Goal: Transaction & Acquisition: Purchase product/service

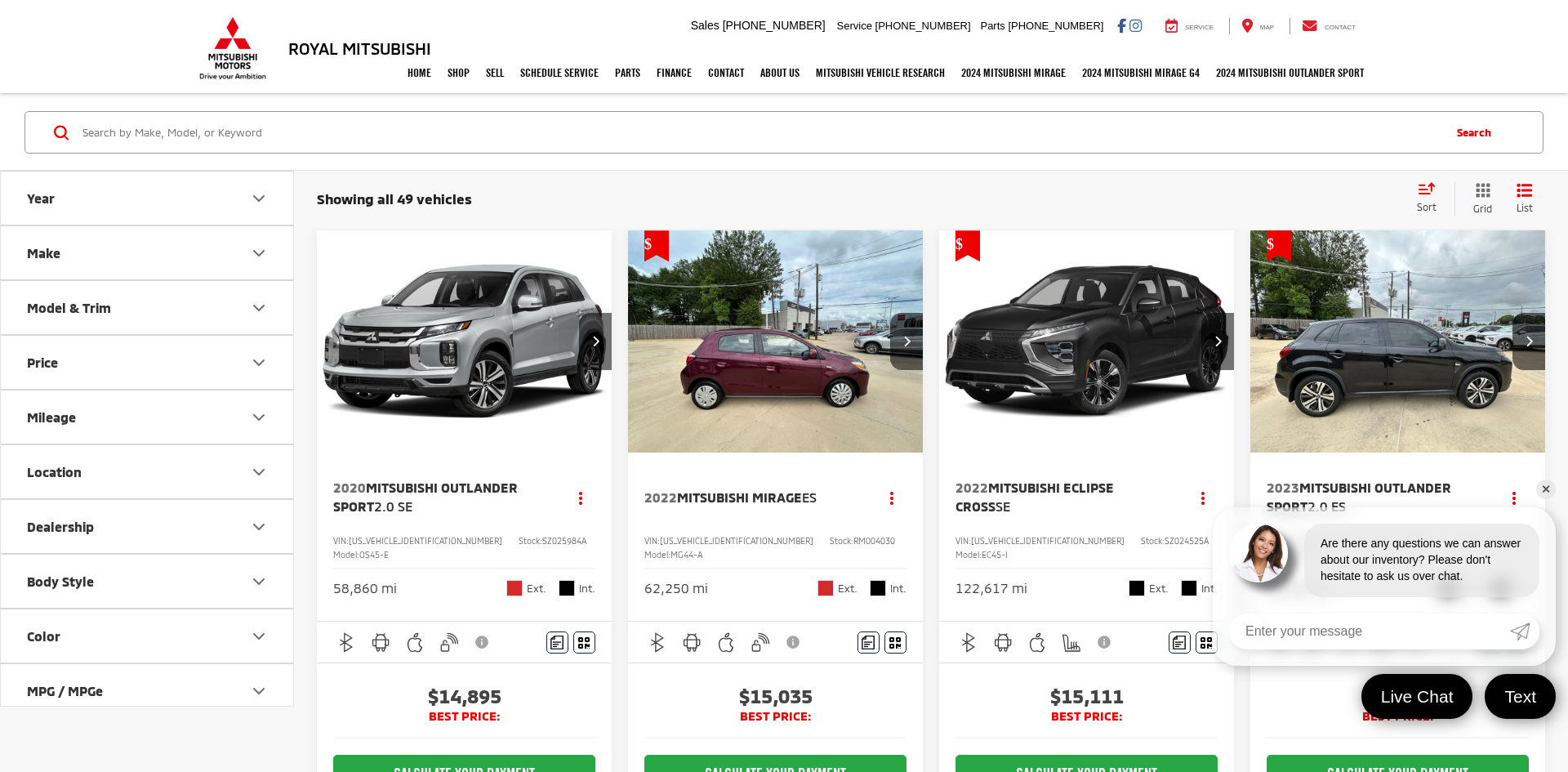
click at [250, 365] on icon "Price" at bounding box center [259, 363] width 19 height 19
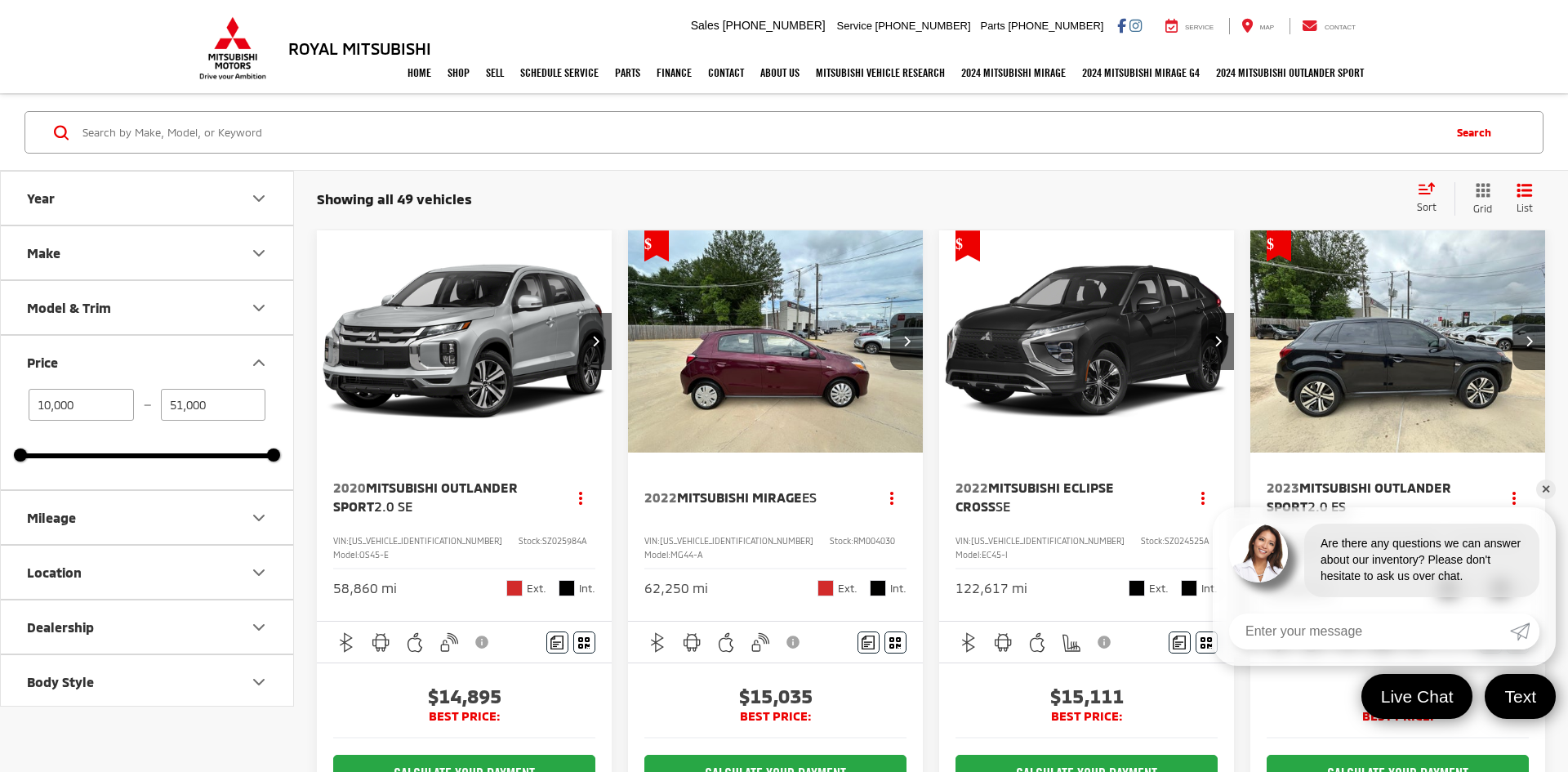
click at [238, 412] on input "51,000" at bounding box center [213, 405] width 105 height 32
type input "5"
type input "20,000"
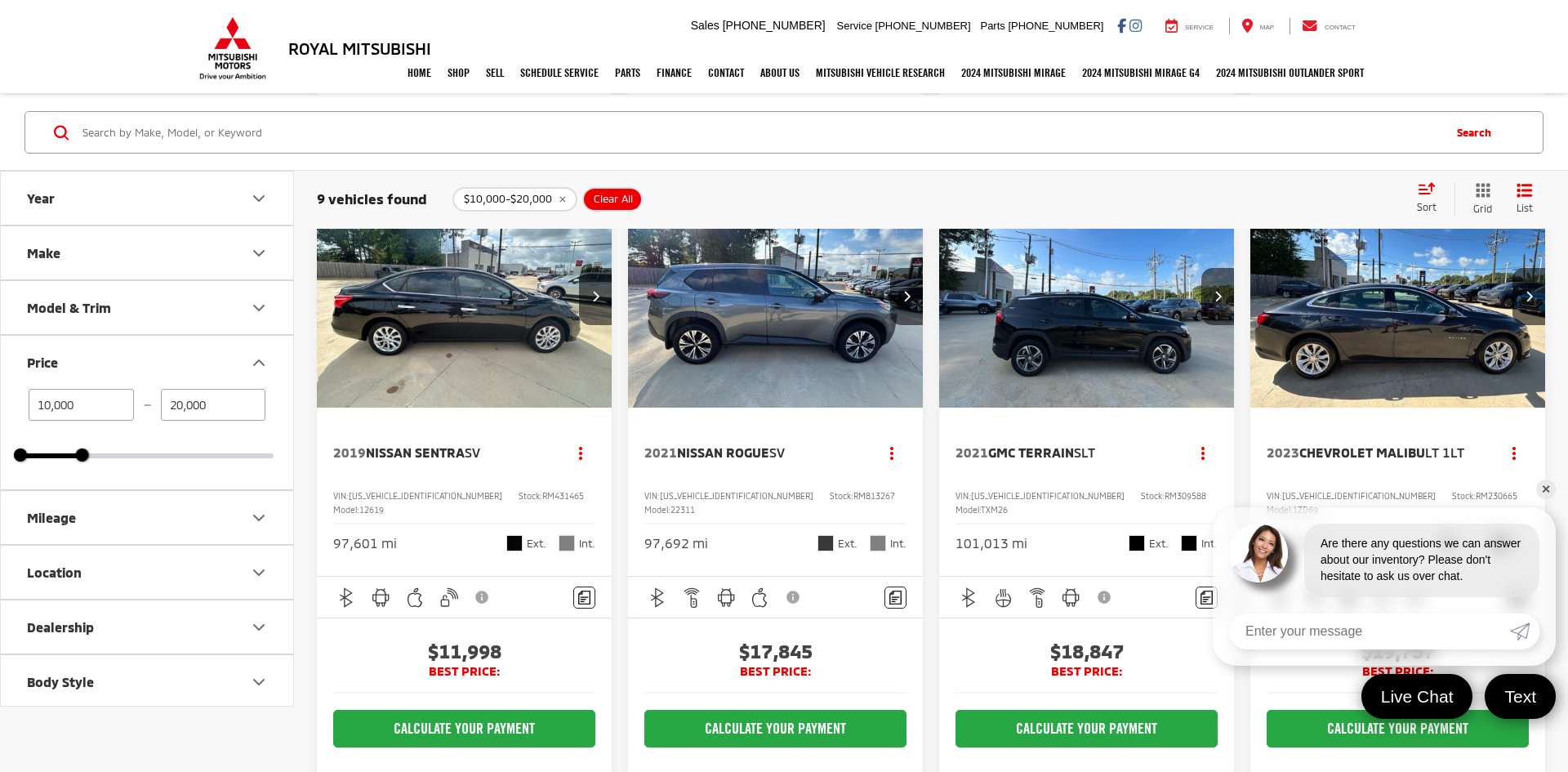
scroll to position [791, 0]
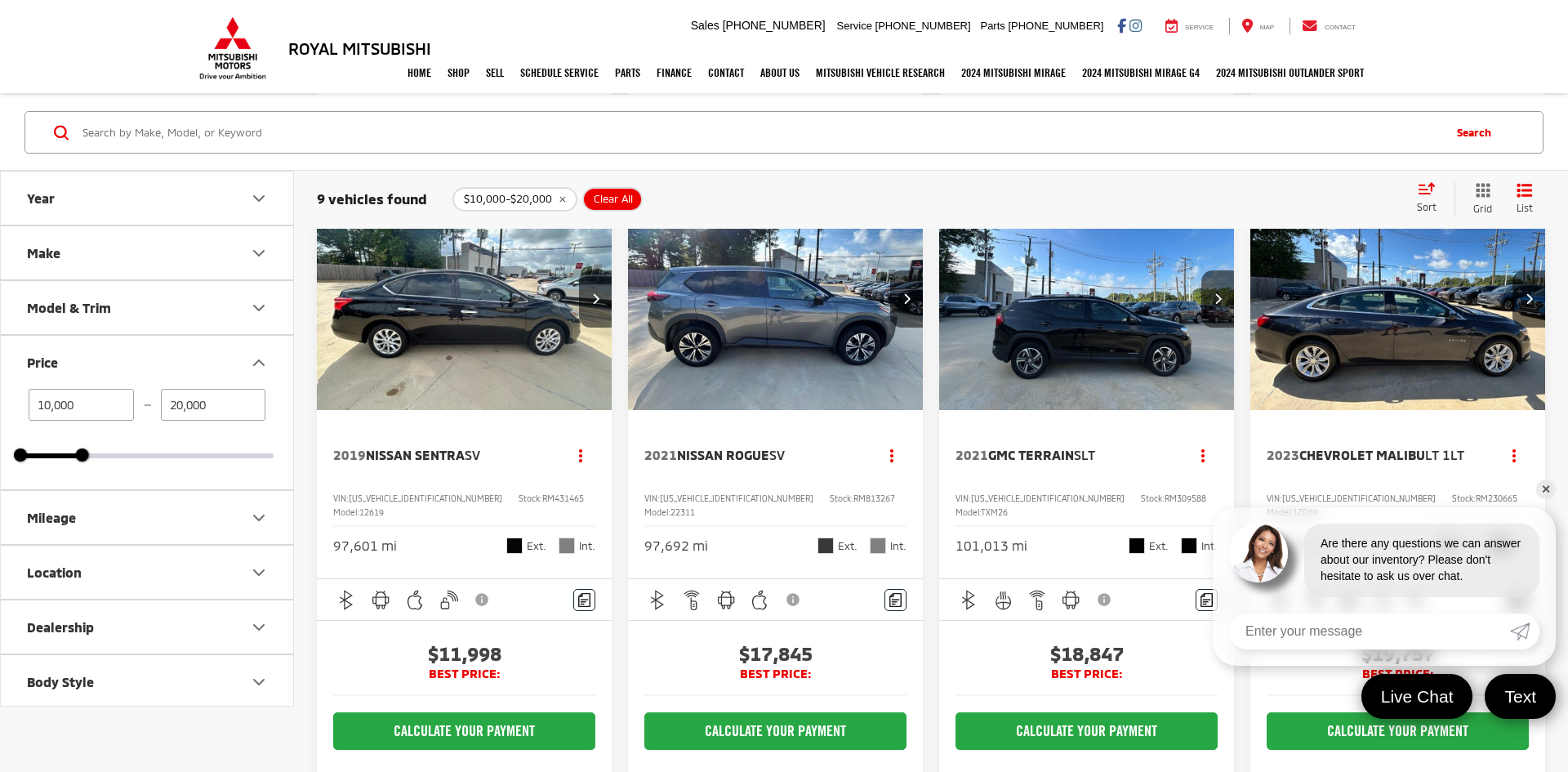
click at [1548, 493] on link "✕" at bounding box center [1546, 489] width 19 height 19
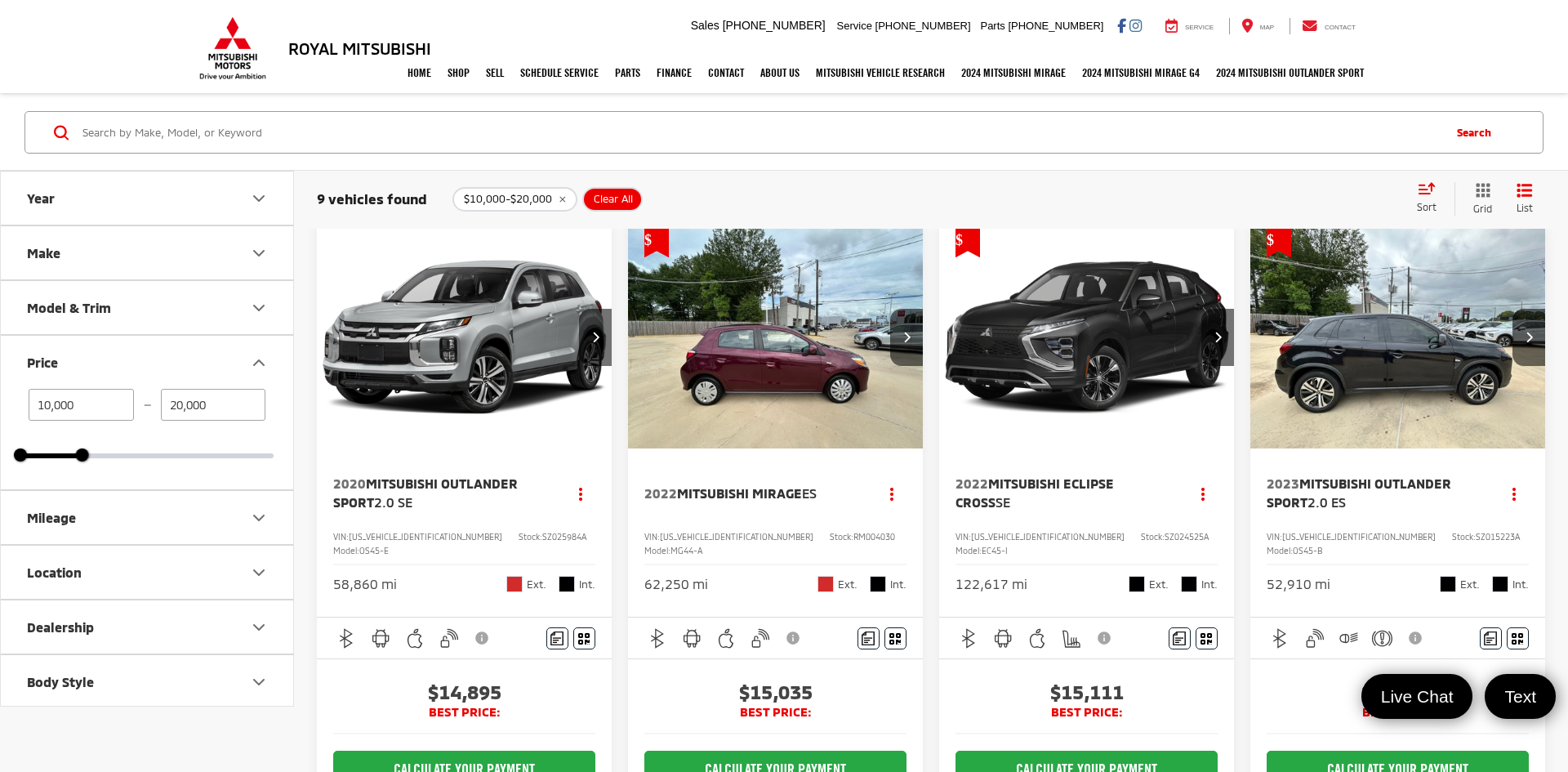
scroll to position [0, 0]
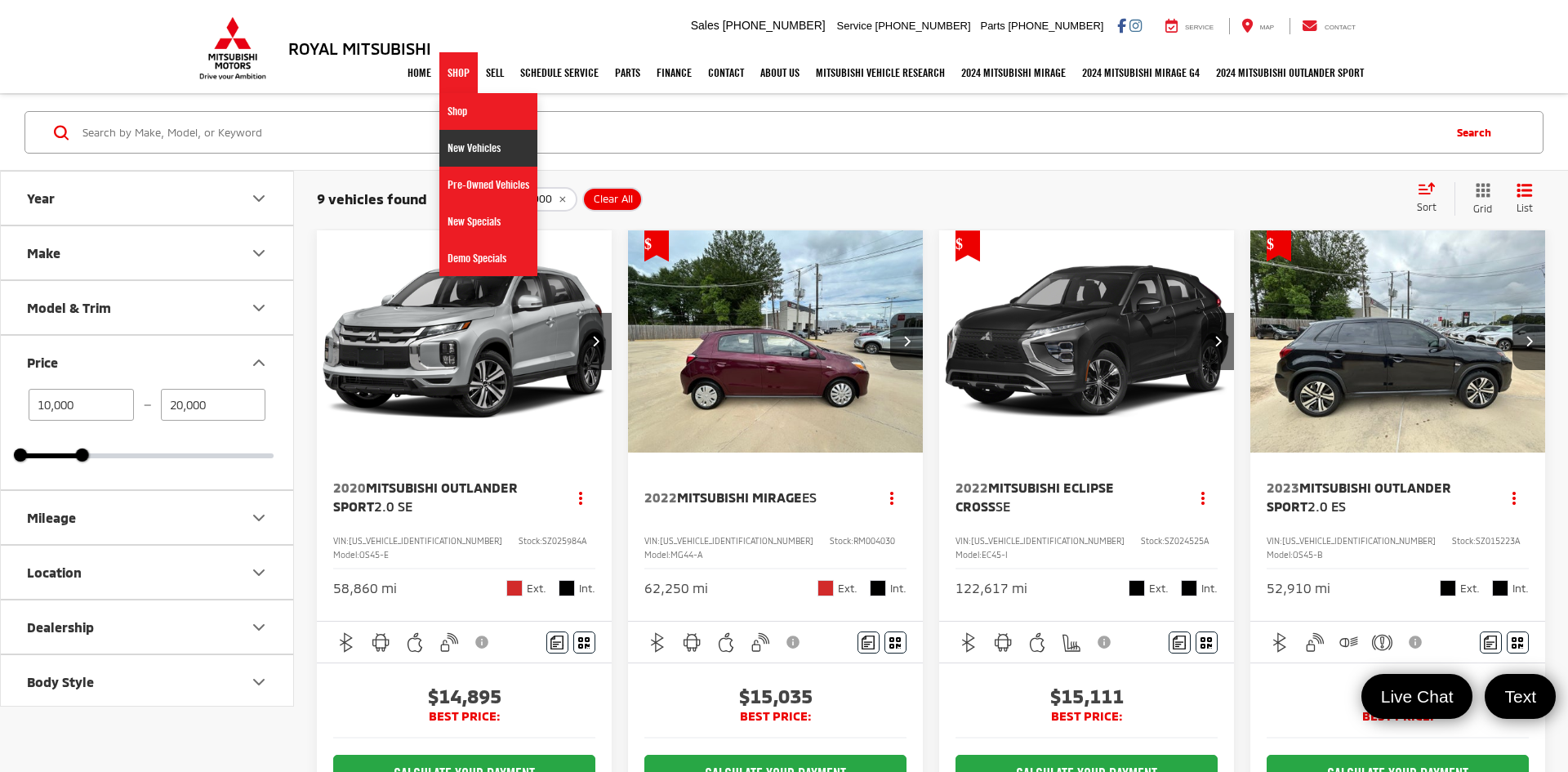
click at [459, 159] on link "New Vehicles" at bounding box center [488, 148] width 98 height 37
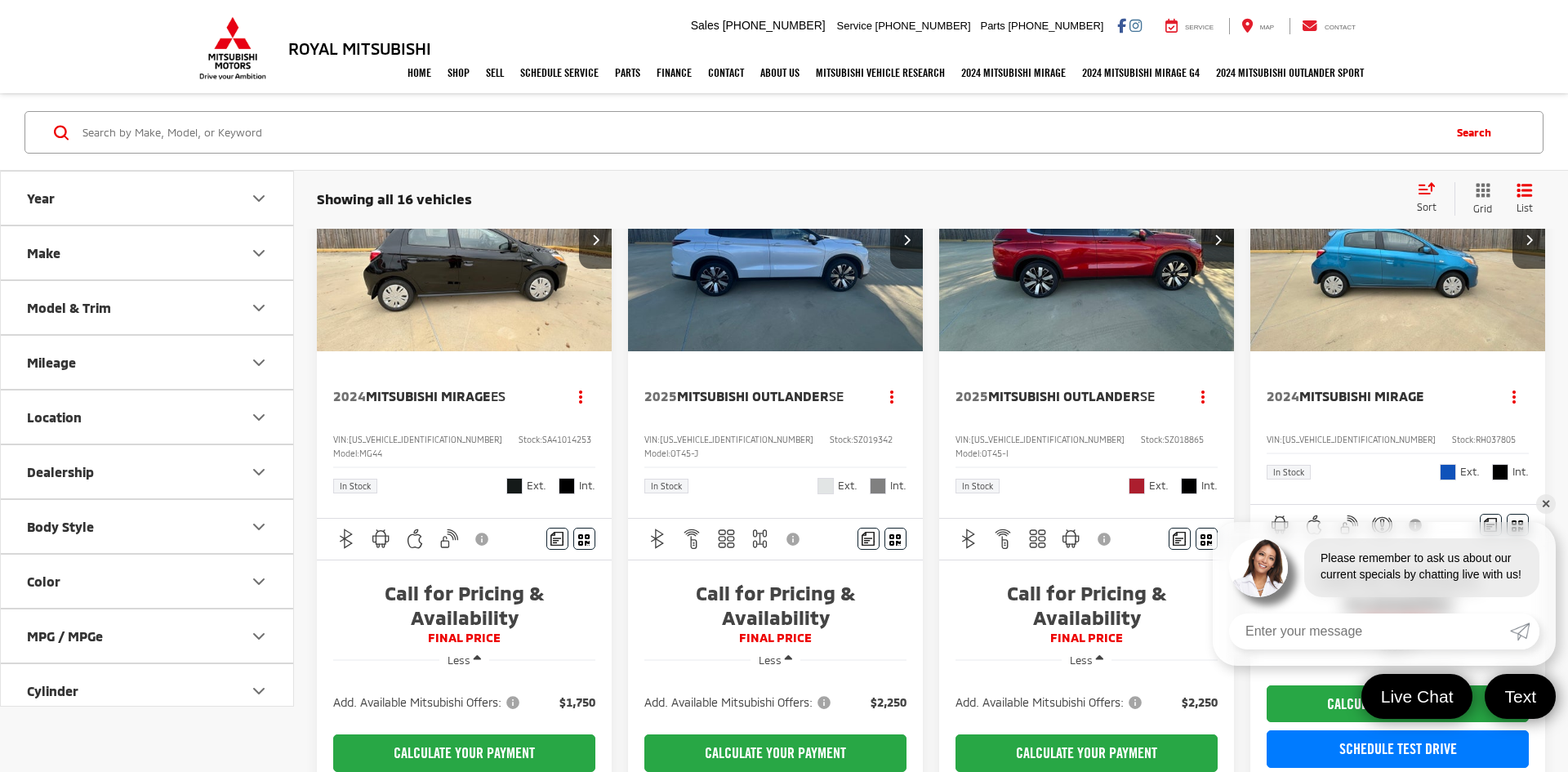
scroll to position [61, 0]
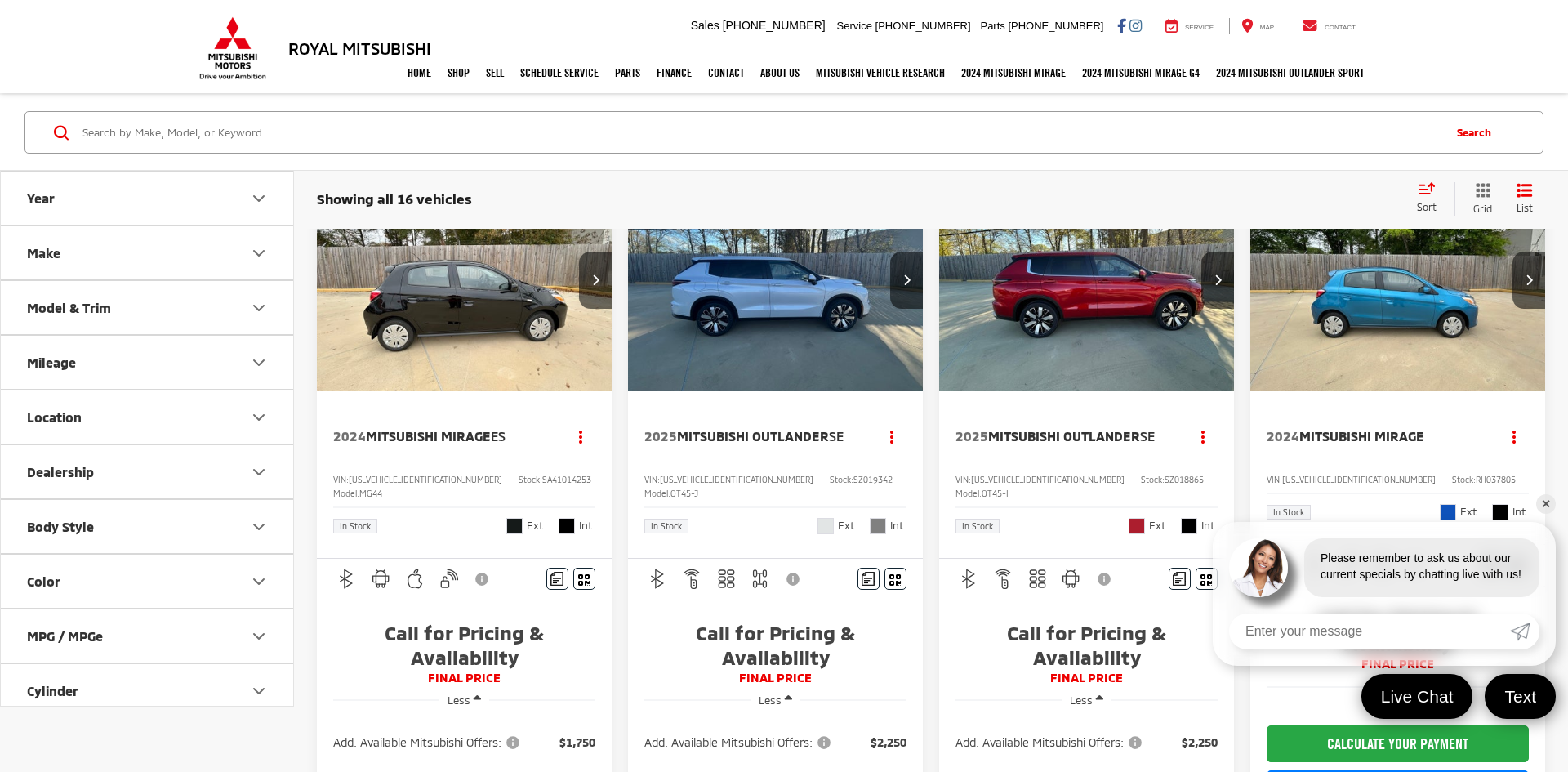
click at [1543, 496] on link "✕" at bounding box center [1546, 504] width 19 height 19
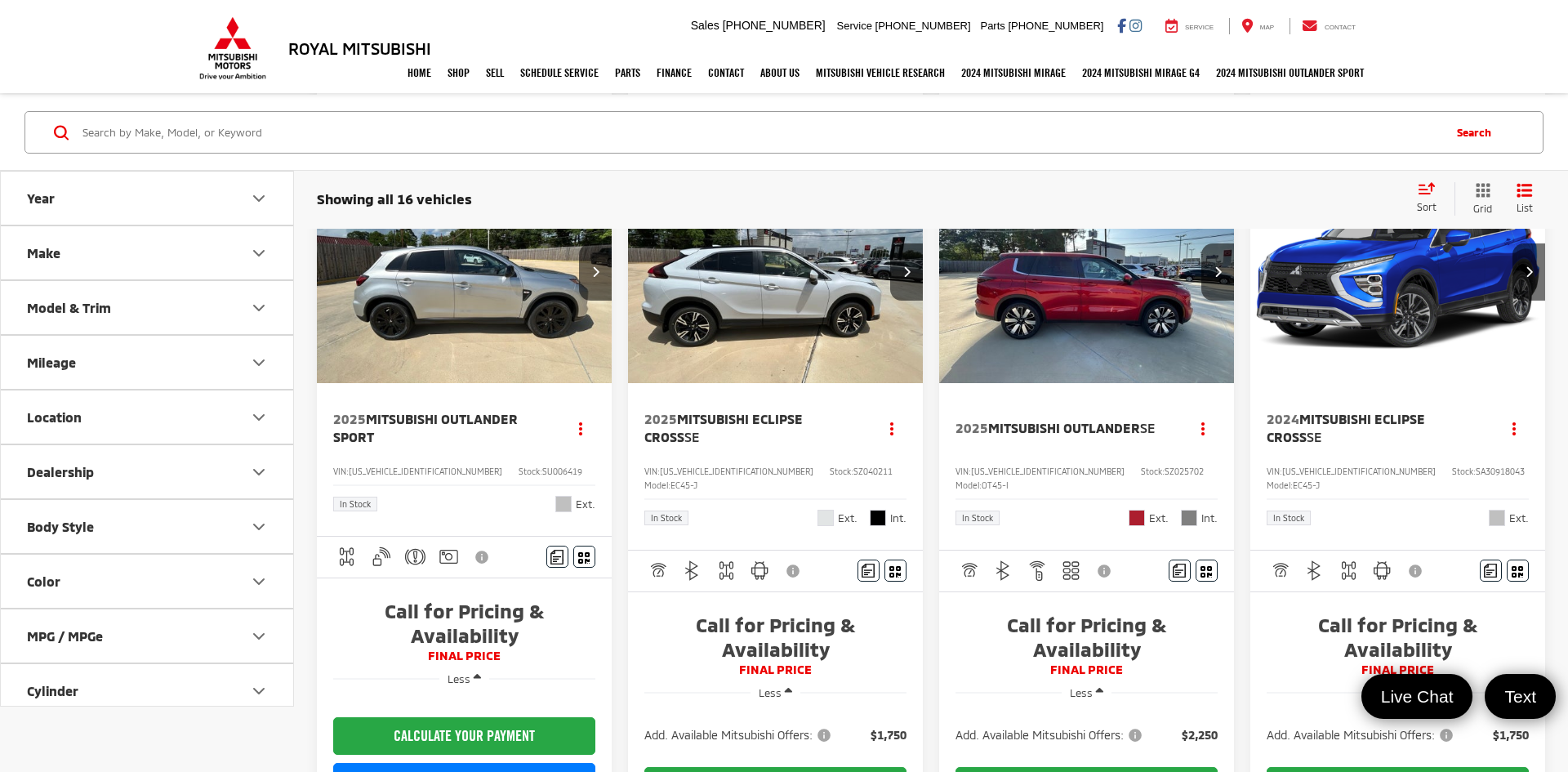
scroll to position [1822, 0]
click at [1475, 473] on span "SA30918043" at bounding box center [1499, 470] width 49 height 10
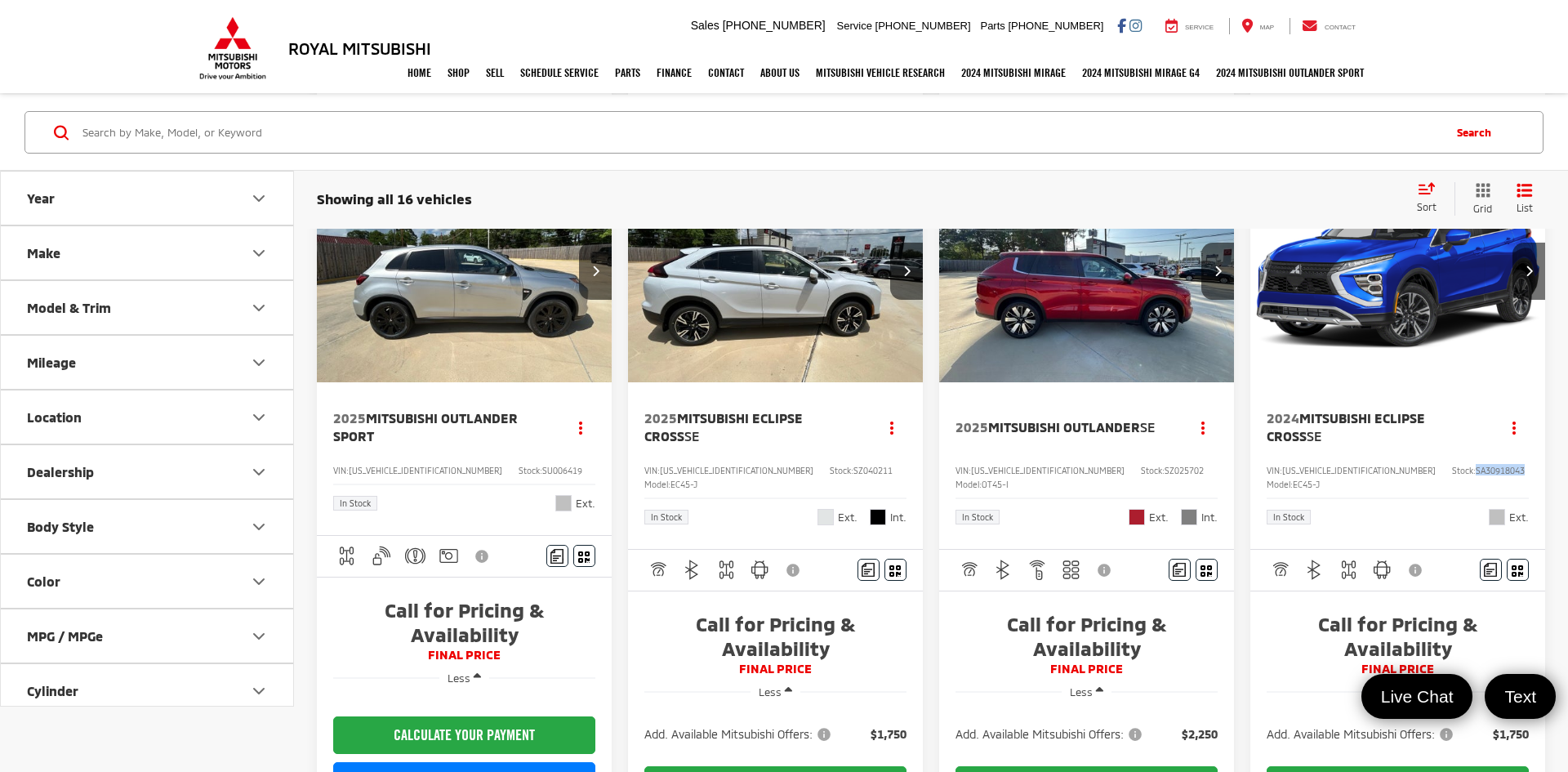
copy span "SA30918043"
click at [1000, 261] on img "2025 Mitsubishi Outlander SE 0" at bounding box center [1087, 272] width 298 height 223
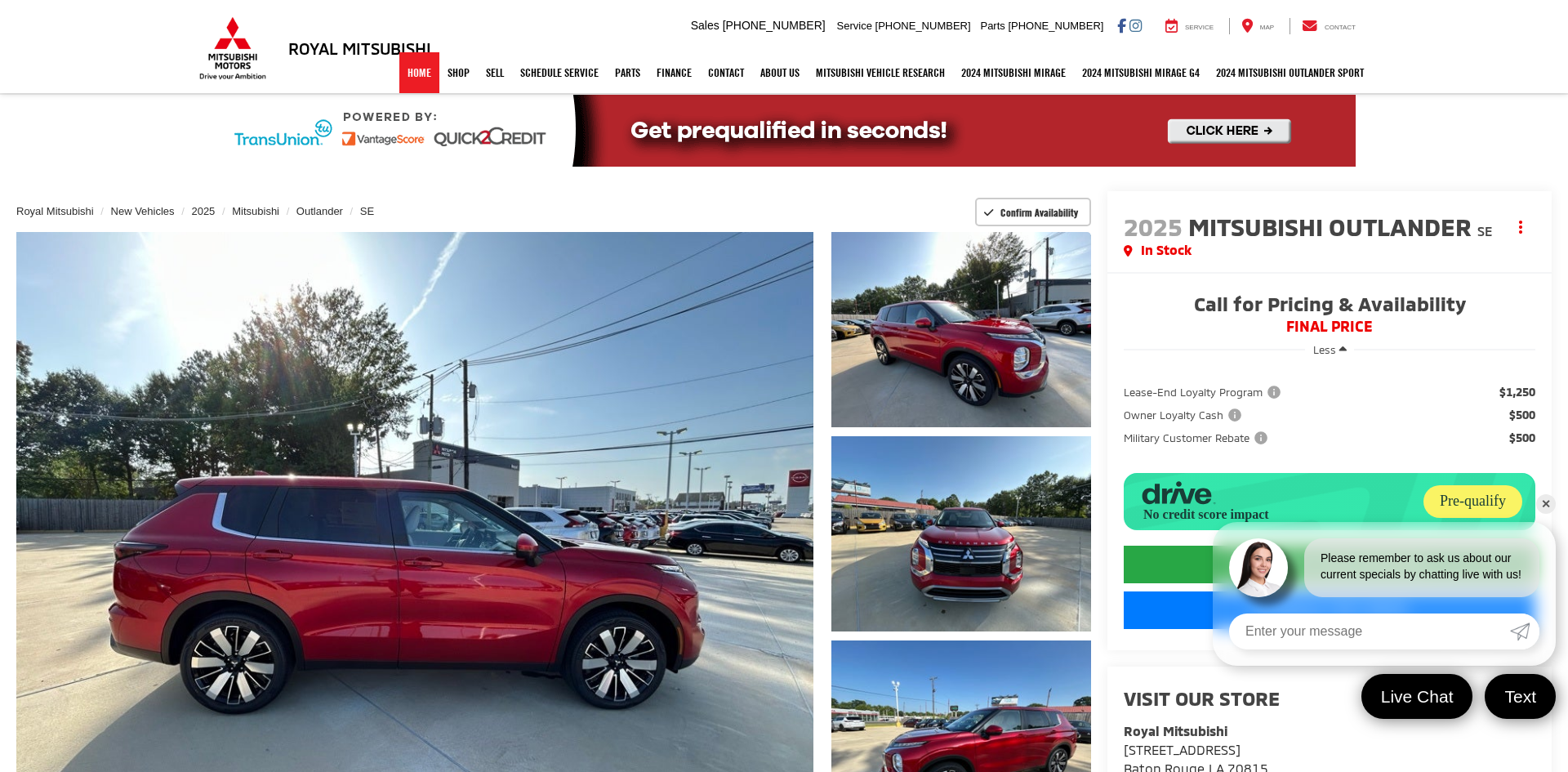
click at [418, 71] on link "Home" at bounding box center [418, 72] width 40 height 41
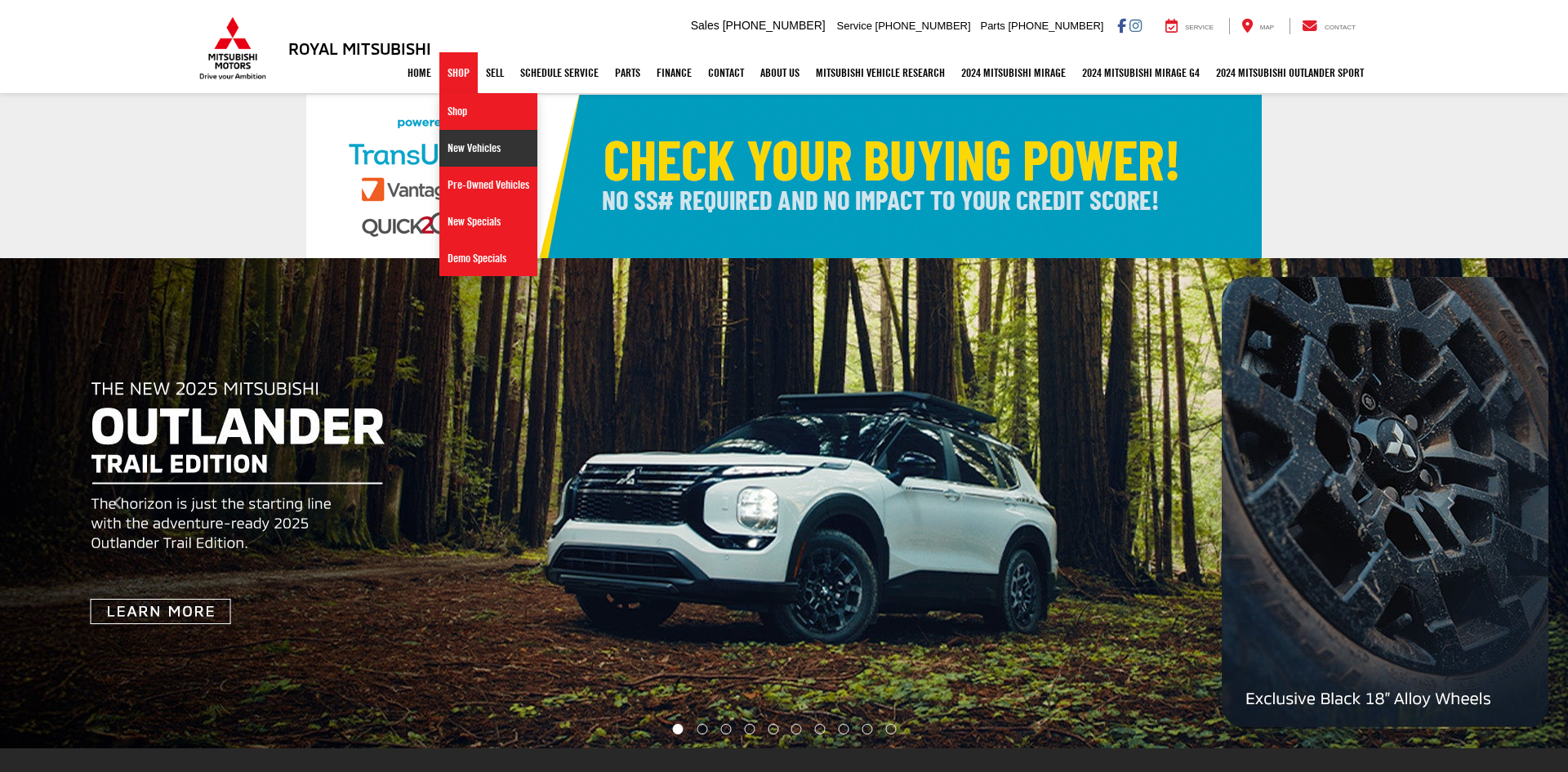
select select "Mitsubishi"
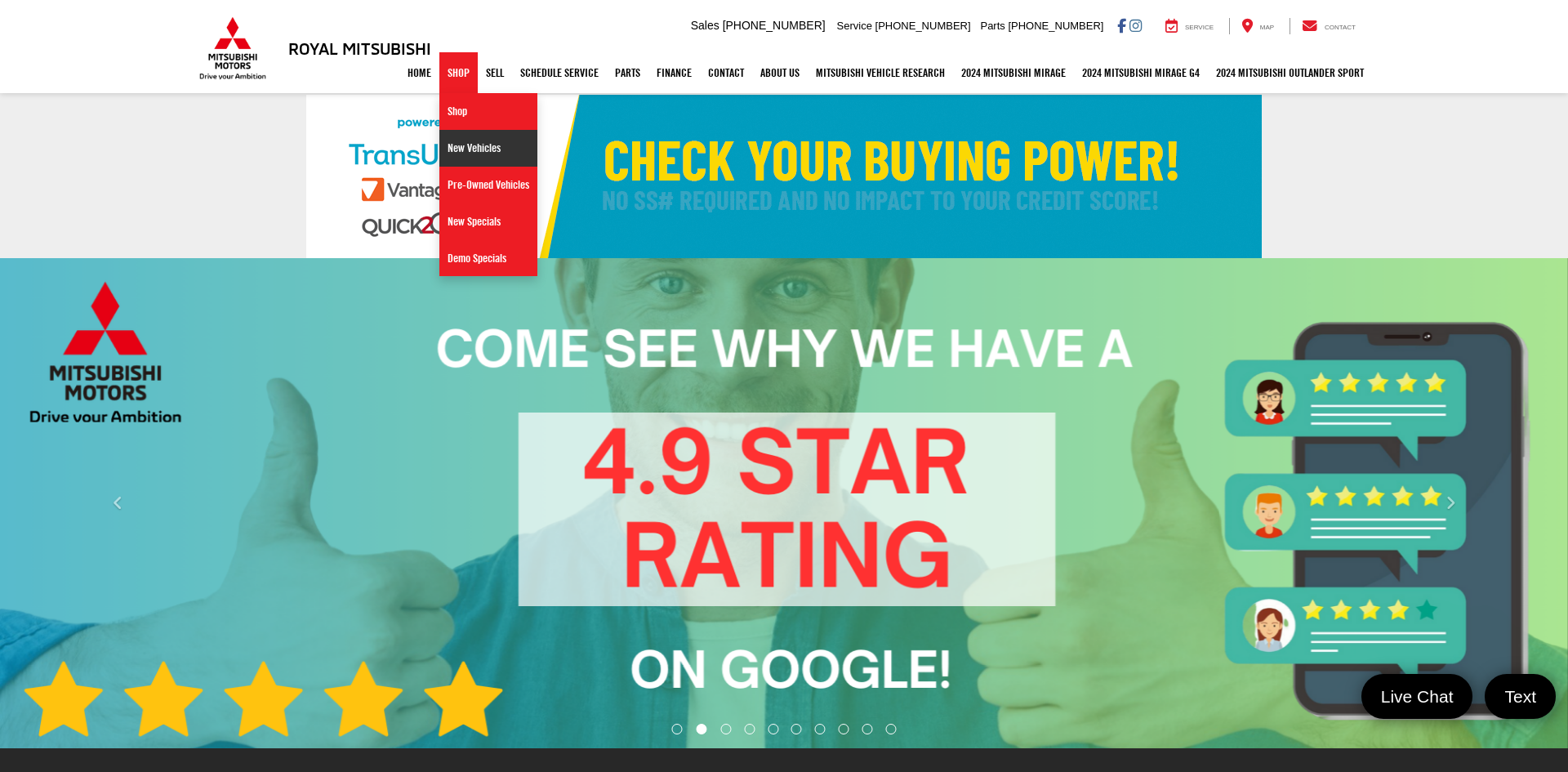
click at [470, 157] on link "New Vehicles" at bounding box center [488, 148] width 98 height 37
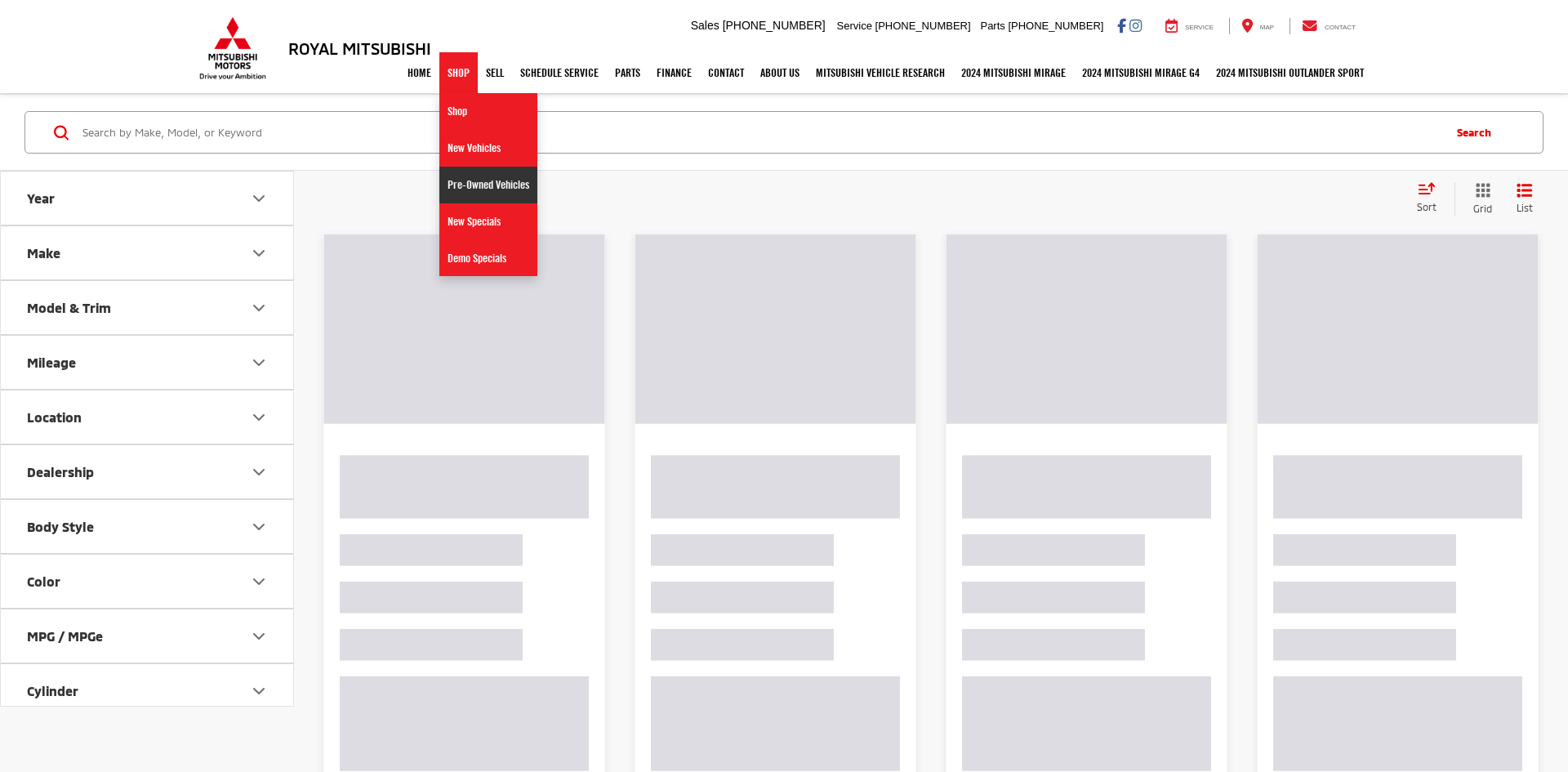
click at [460, 193] on link "Pre-Owned Vehicles" at bounding box center [488, 185] width 98 height 37
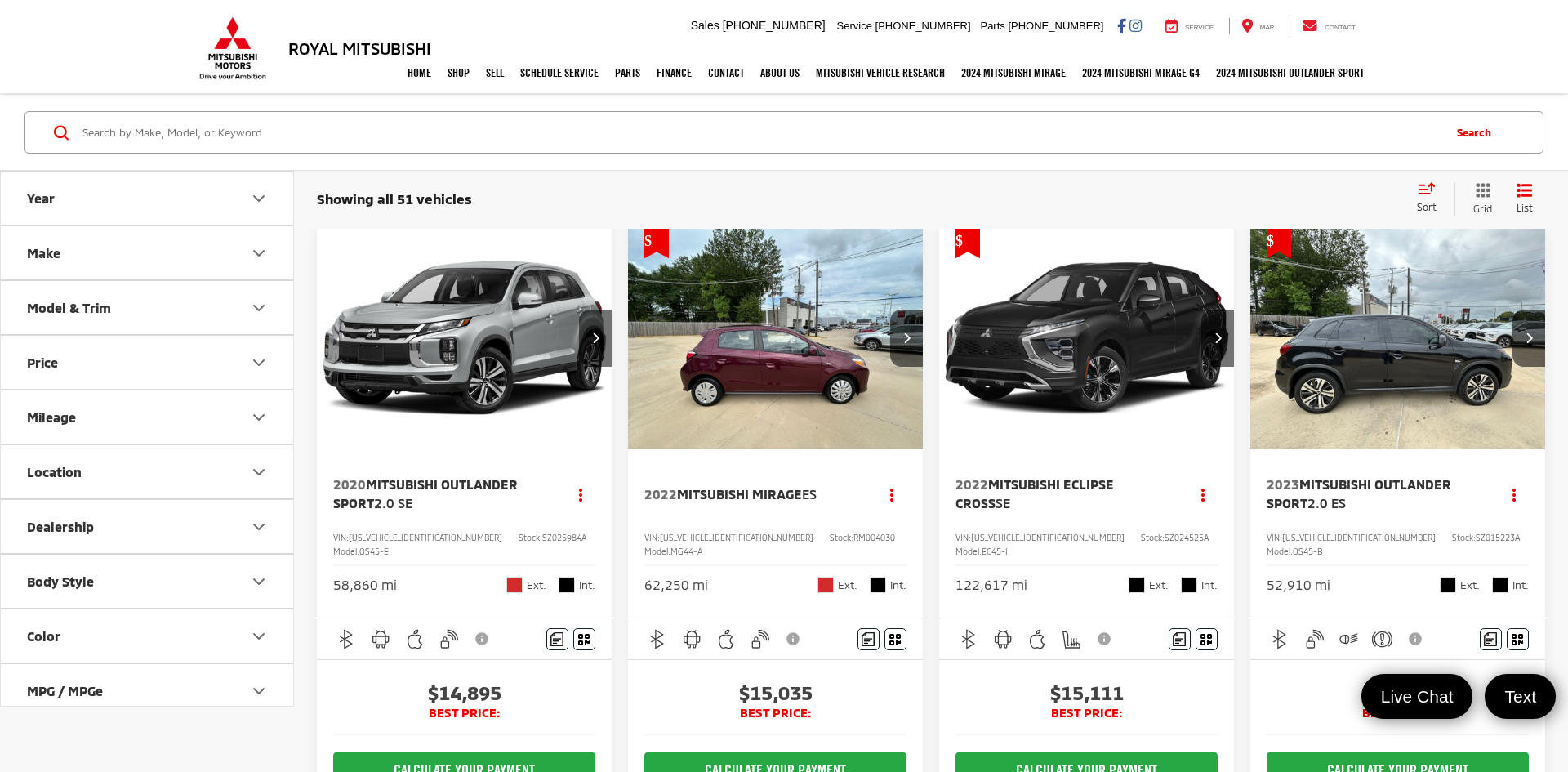
scroll to position [3, 0]
click at [1142, 373] on img "2022 Mitsubishi Eclipse Cross SE 0" at bounding box center [1087, 339] width 298 height 223
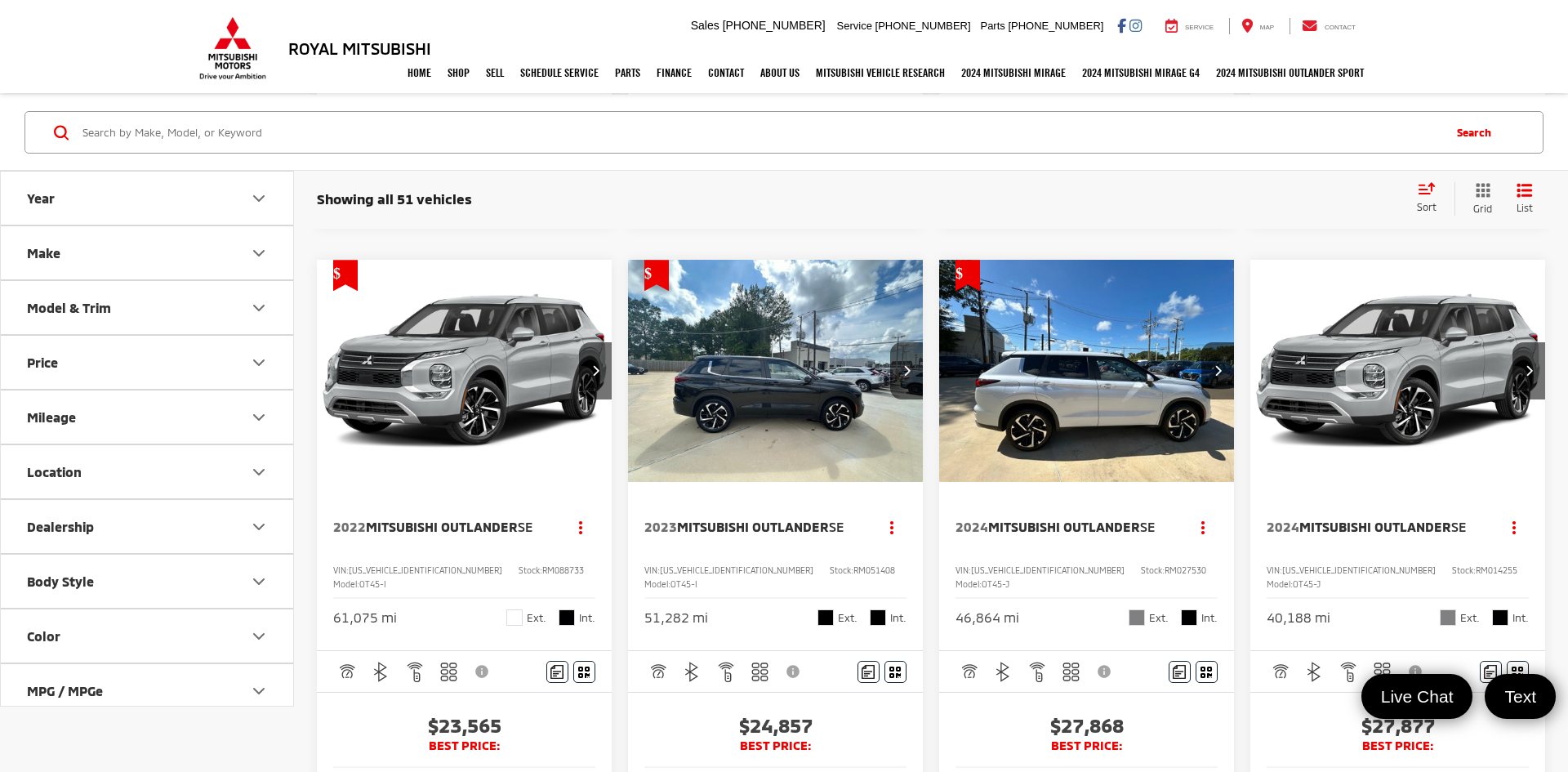
scroll to position [724, 0]
